Goal: Understand process/instructions

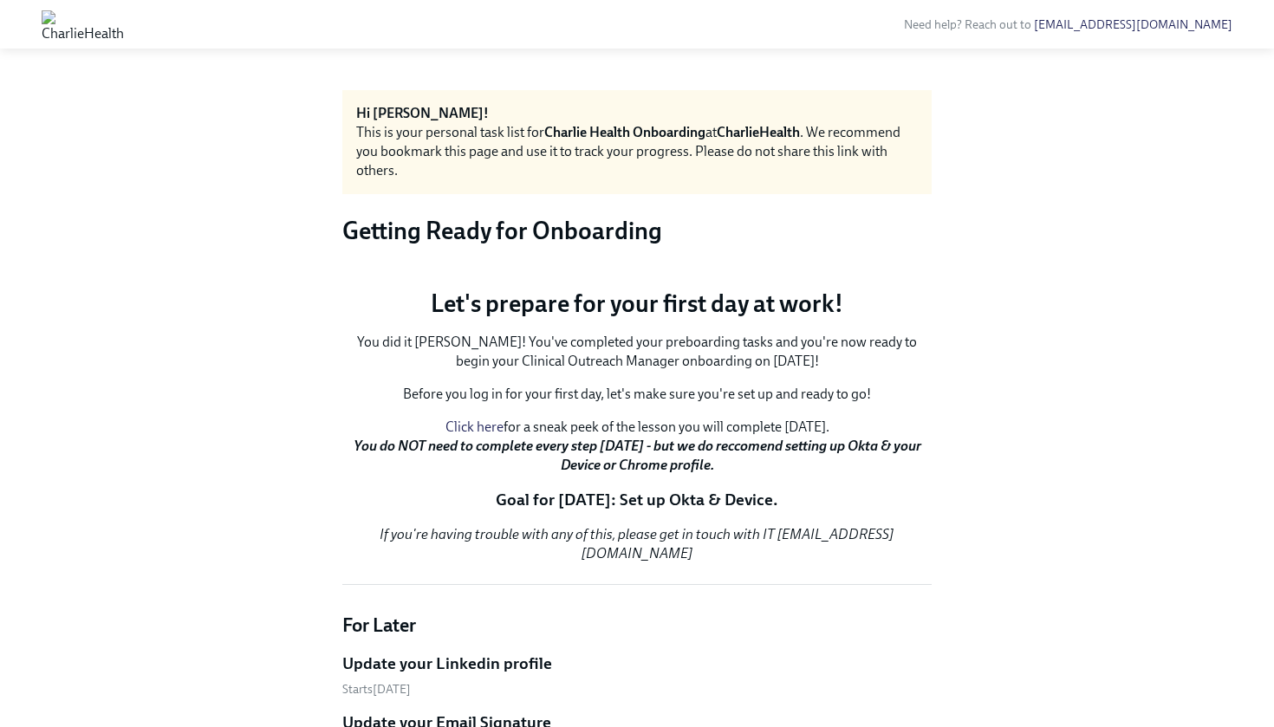
click at [124, 18] on img at bounding box center [83, 24] width 82 height 28
click at [59, 17] on img at bounding box center [83, 24] width 82 height 28
click at [145, 9] on div at bounding box center [83, 24] width 124 height 42
click at [125, 67] on div "Need help? Reach out to [EMAIL_ADDRESS][DOMAIN_NAME] Hi [PERSON_NAME]! This is …" at bounding box center [637, 682] width 1274 height 1365
click at [48, 22] on img at bounding box center [83, 24] width 82 height 28
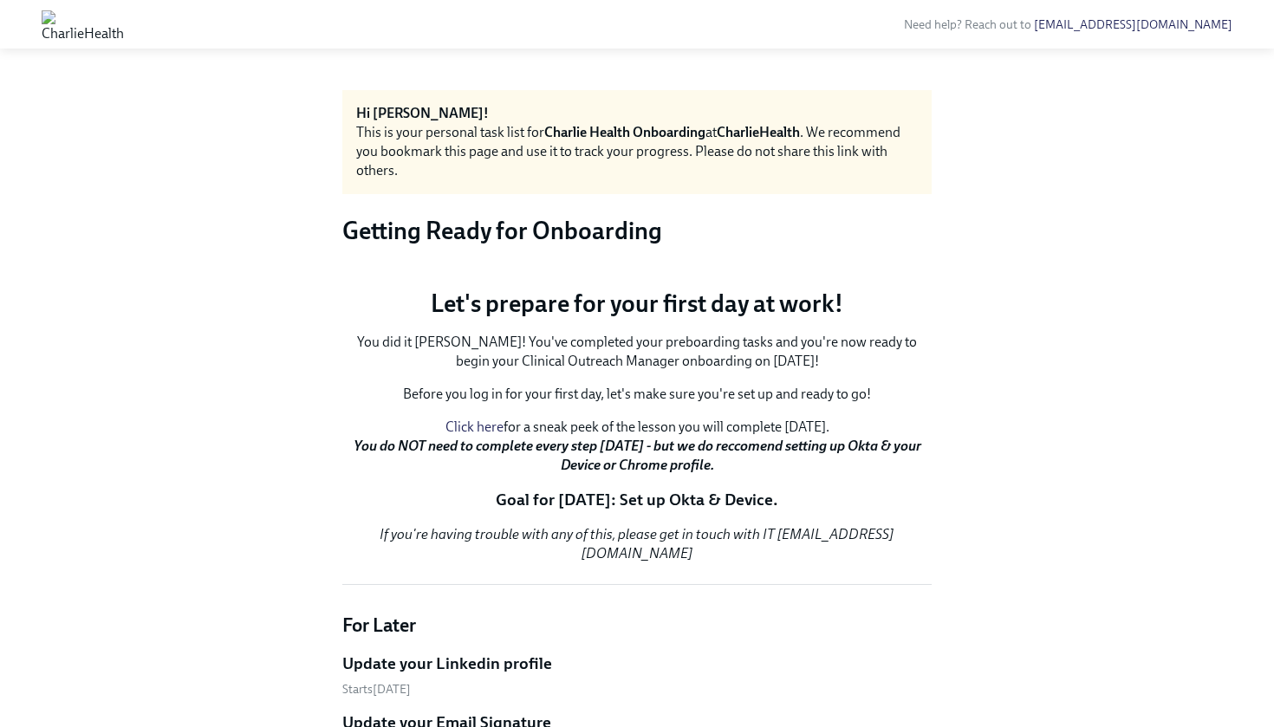
click at [41, 33] on div at bounding box center [83, 24] width 124 height 42
click at [43, 32] on img at bounding box center [83, 24] width 82 height 28
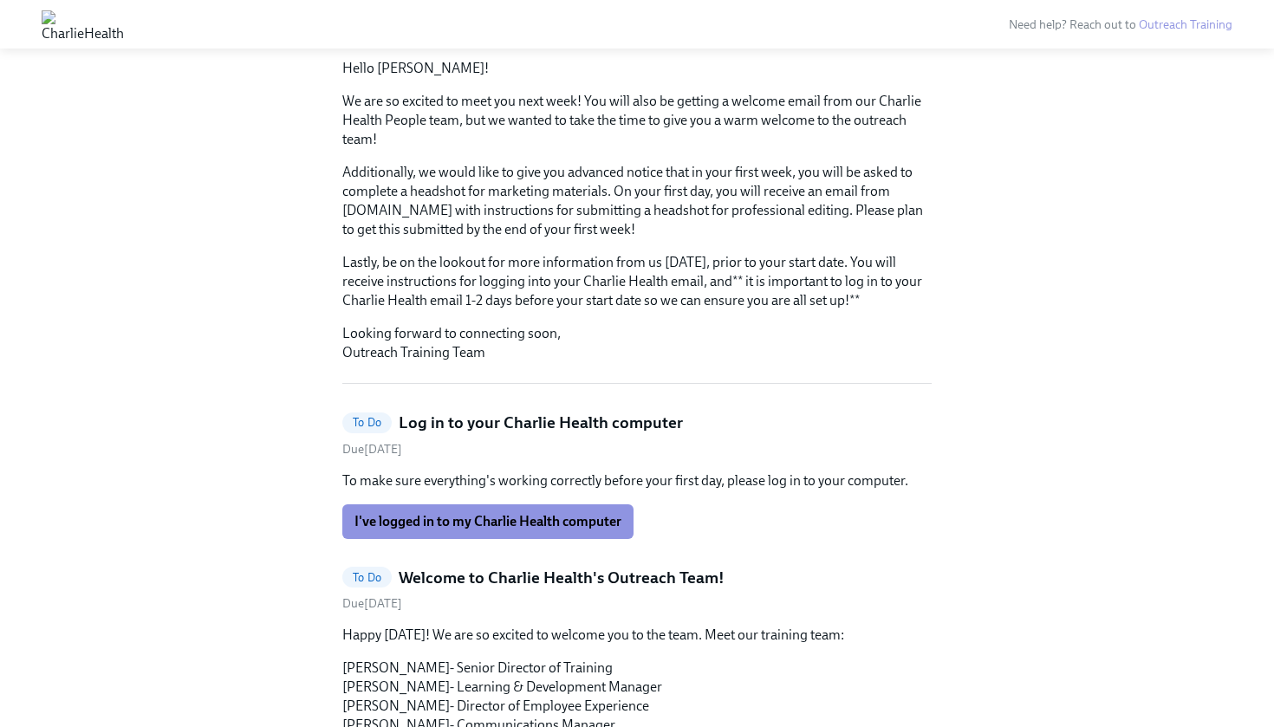
scroll to position [328, 0]
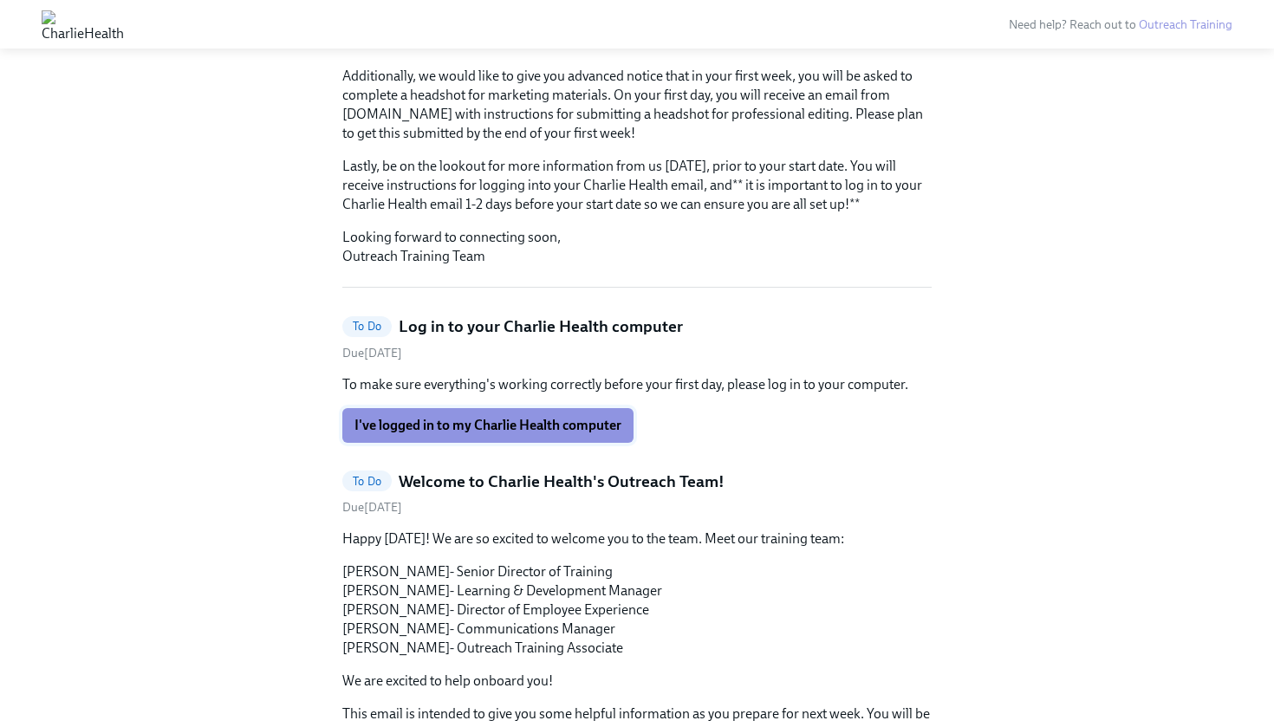
click at [482, 417] on span "I've logged in to my Charlie Health computer" at bounding box center [487, 425] width 267 height 17
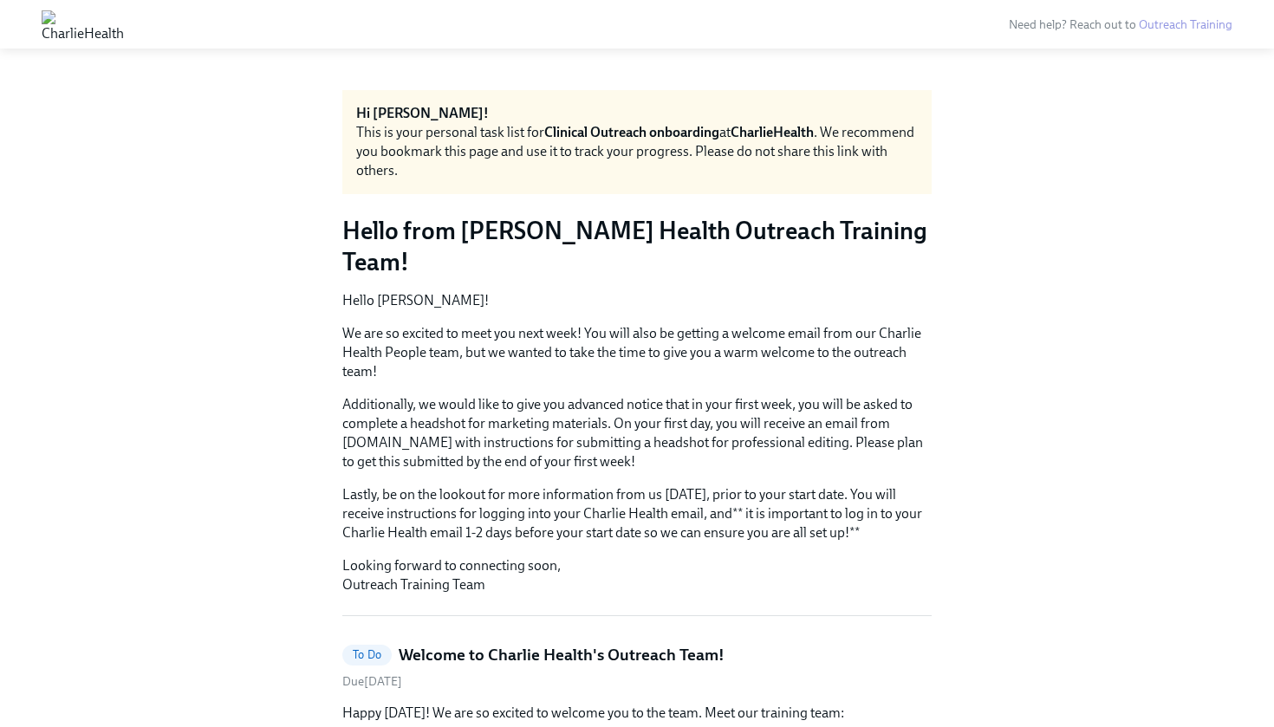
scroll to position [0, 0]
click at [1193, 26] on link "Outreach Training" at bounding box center [1186, 24] width 94 height 15
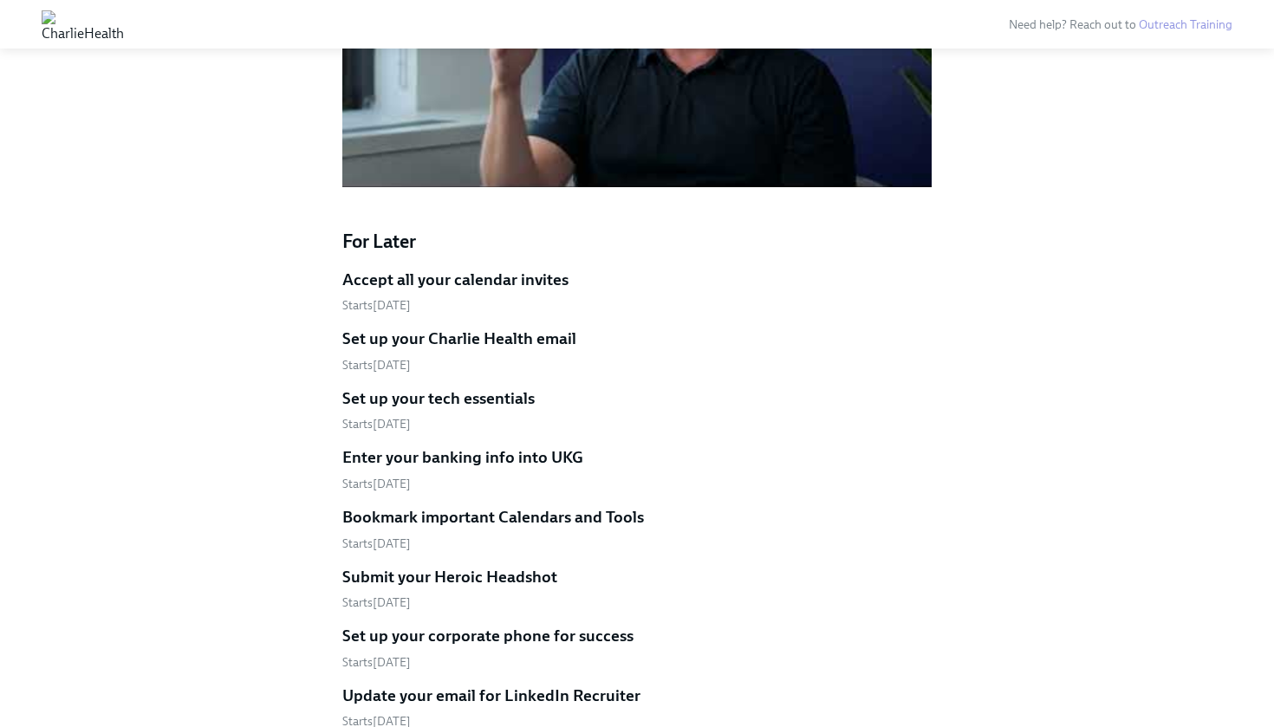
scroll to position [1580, 0]
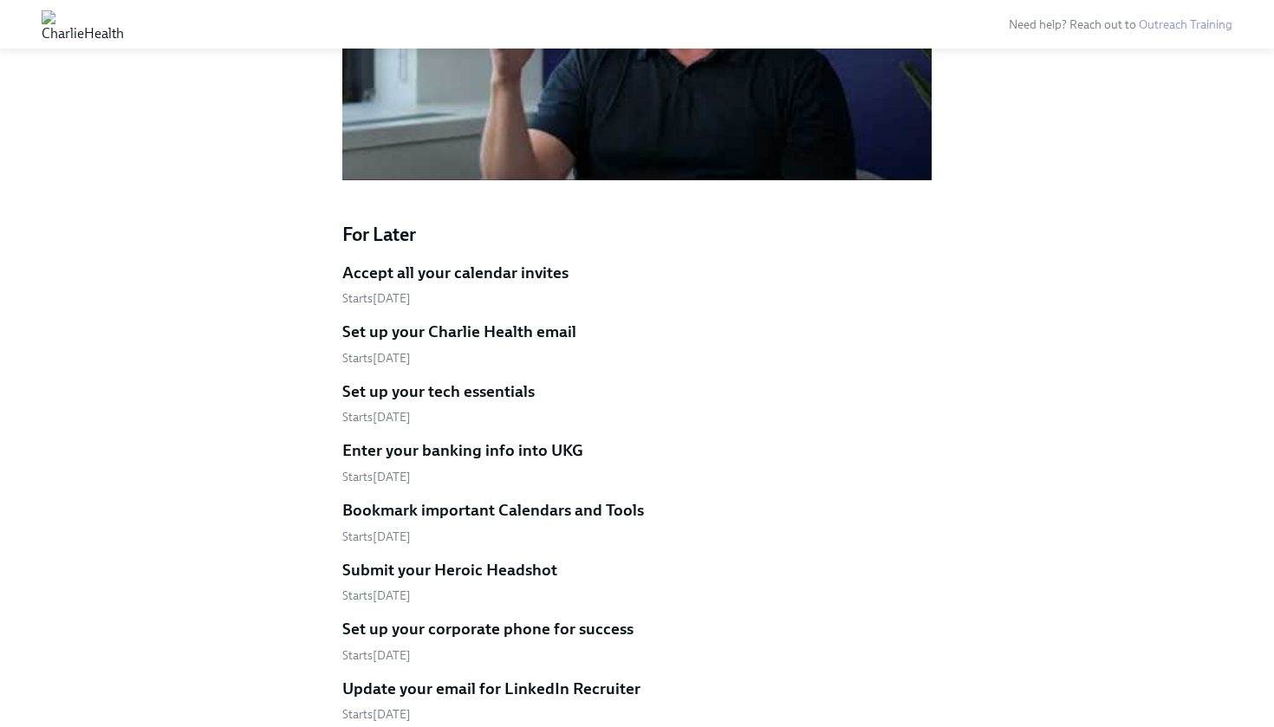
click at [460, 262] on h5 "Accept all your calendar invites" at bounding box center [455, 273] width 226 height 23
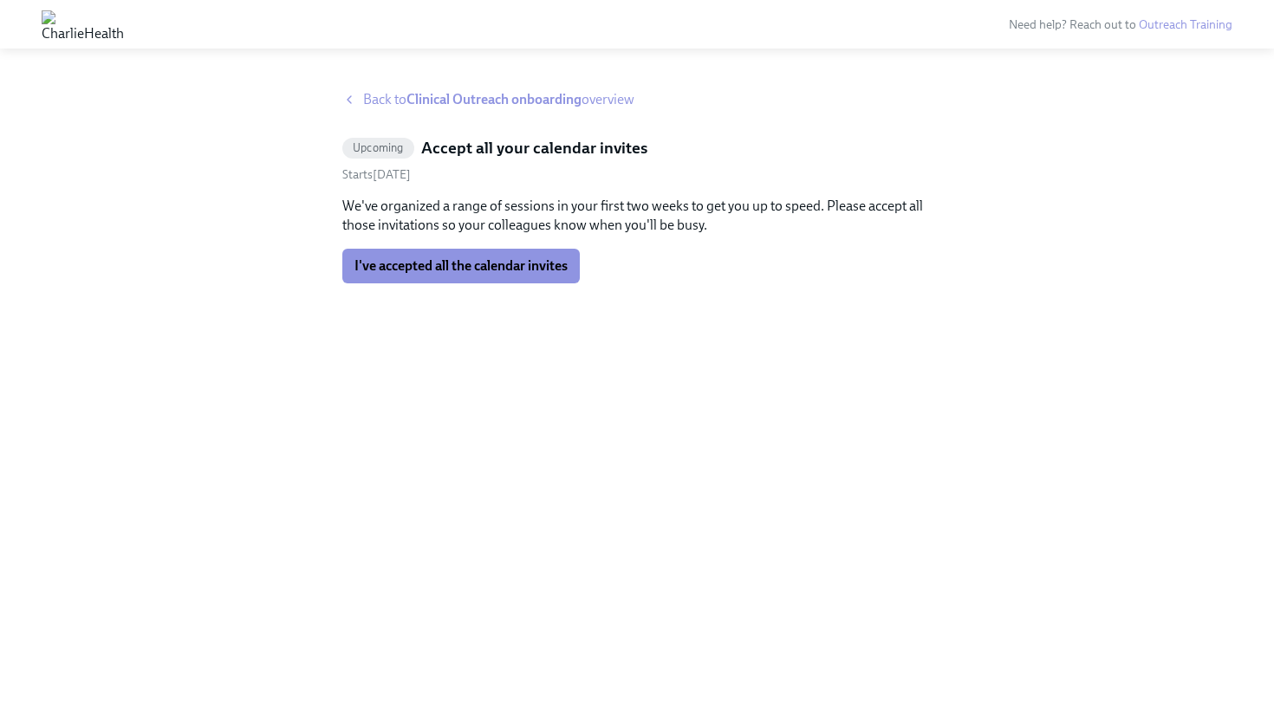
click at [355, 96] on icon at bounding box center [349, 100] width 14 height 14
